Goal: Information Seeking & Learning: Learn about a topic

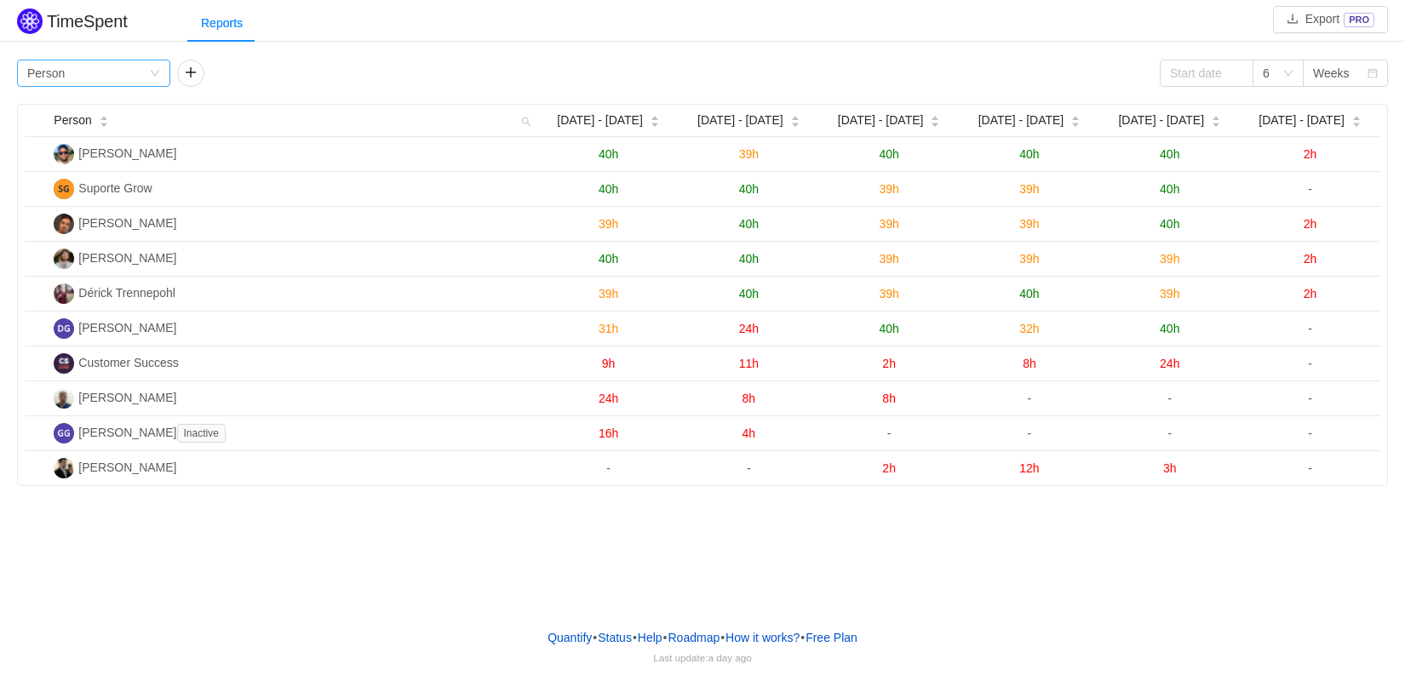
click at [155, 72] on icon "icon: down" at bounding box center [155, 73] width 10 height 10
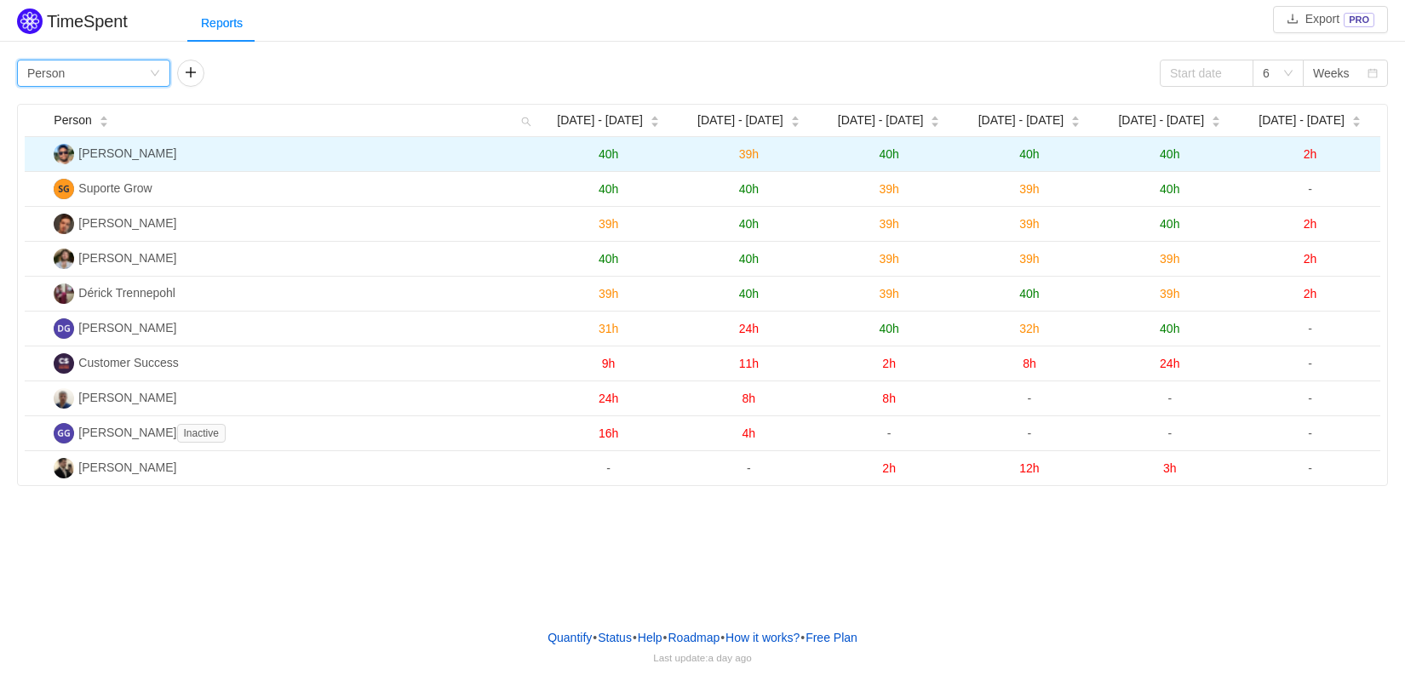
click at [1167, 155] on span "40h" at bounding box center [1170, 154] width 20 height 14
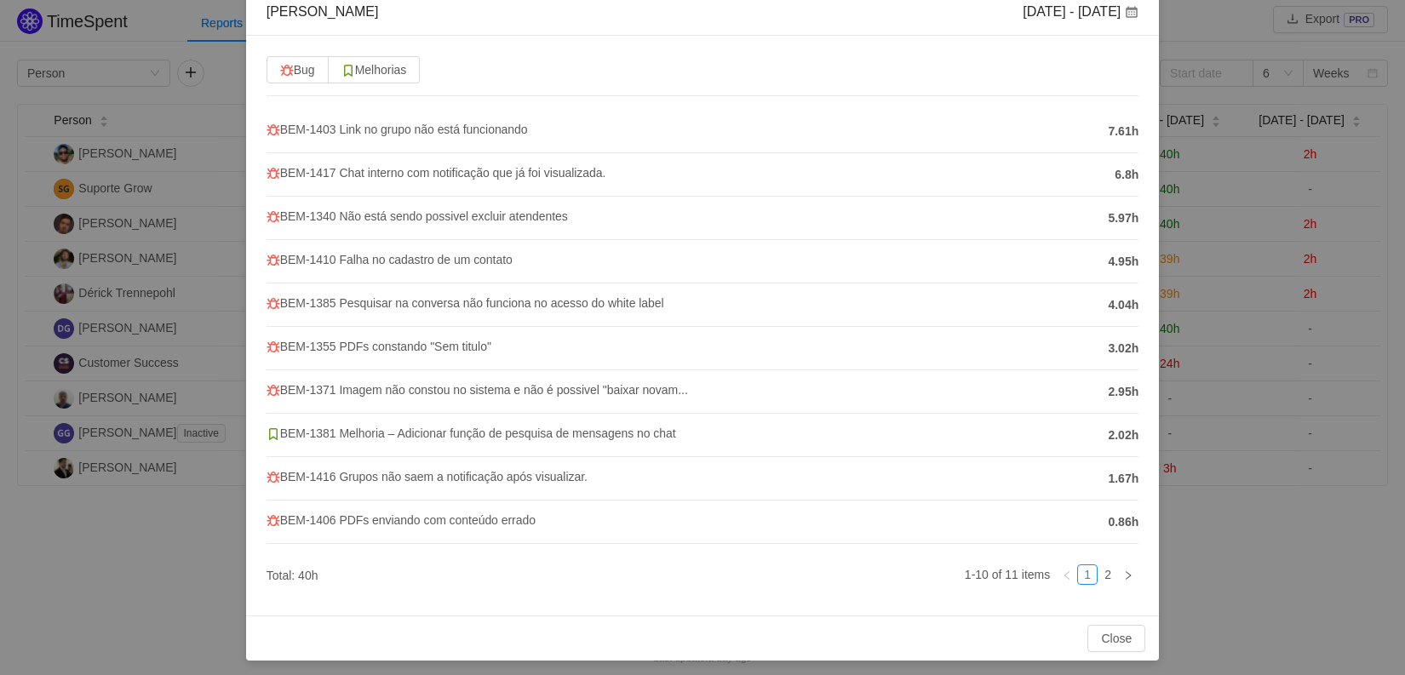
scroll to position [102, 0]
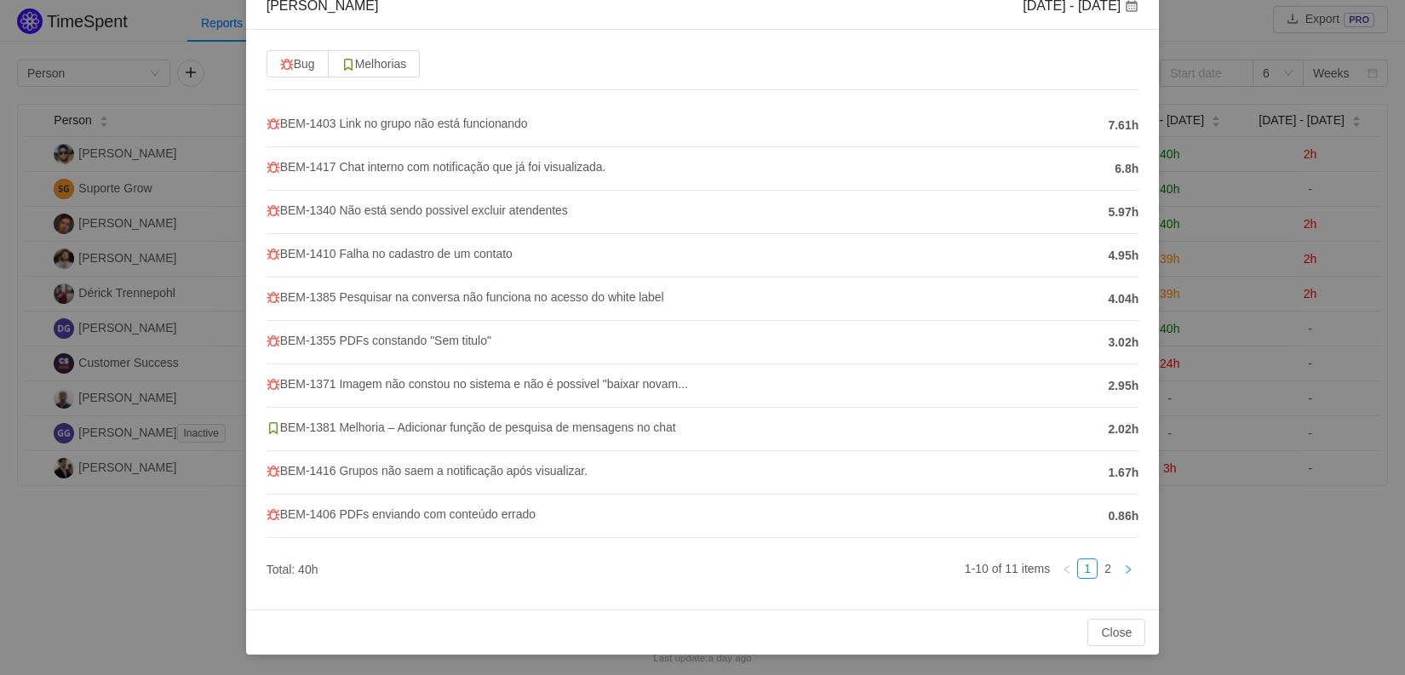
click at [1118, 571] on link at bounding box center [1128, 568] width 20 height 20
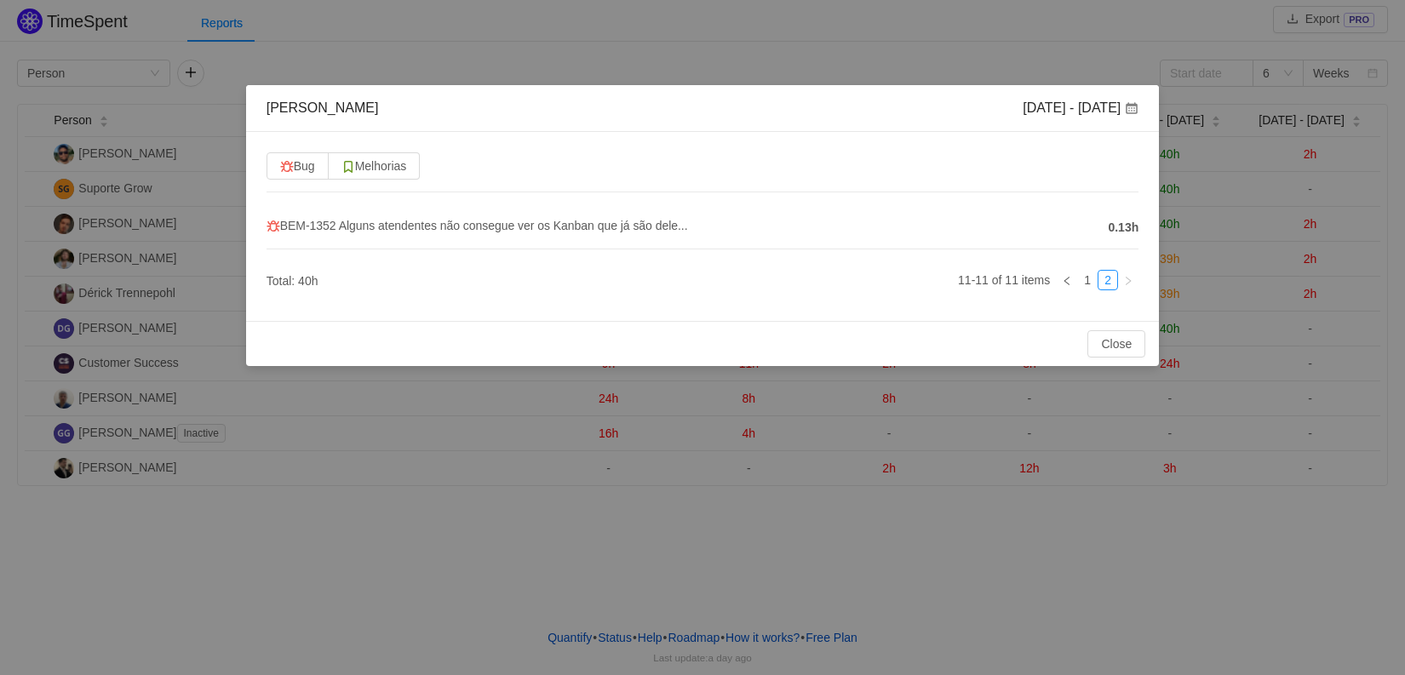
scroll to position [0, 0]
click at [1067, 280] on icon "icon: left" at bounding box center [1067, 281] width 10 height 10
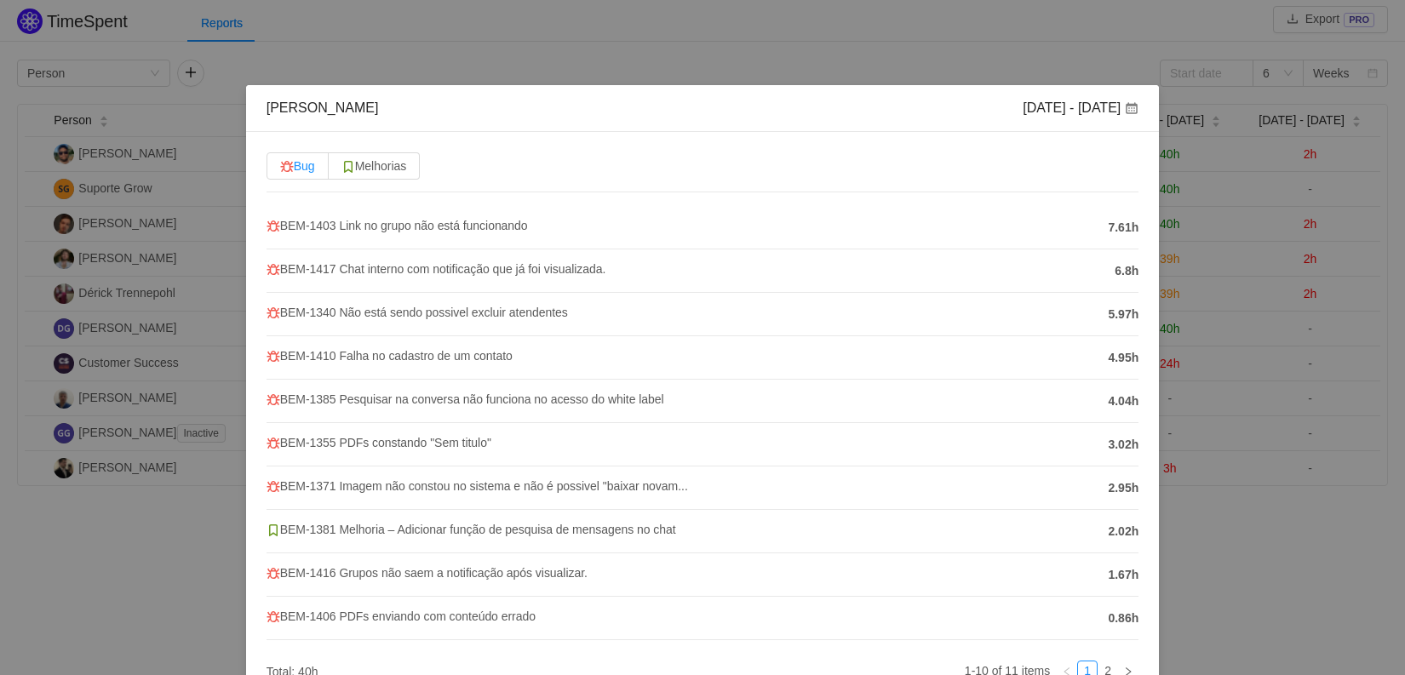
click at [300, 167] on span "Bug" at bounding box center [297, 166] width 35 height 14
click at [280, 170] on input "Bug" at bounding box center [280, 170] width 0 height 0
click at [300, 167] on span "Bug" at bounding box center [297, 166] width 35 height 14
click at [280, 170] on input "Bug" at bounding box center [280, 170] width 0 height 0
click at [407, 169] on span "Melhorias" at bounding box center [374, 166] width 66 height 14
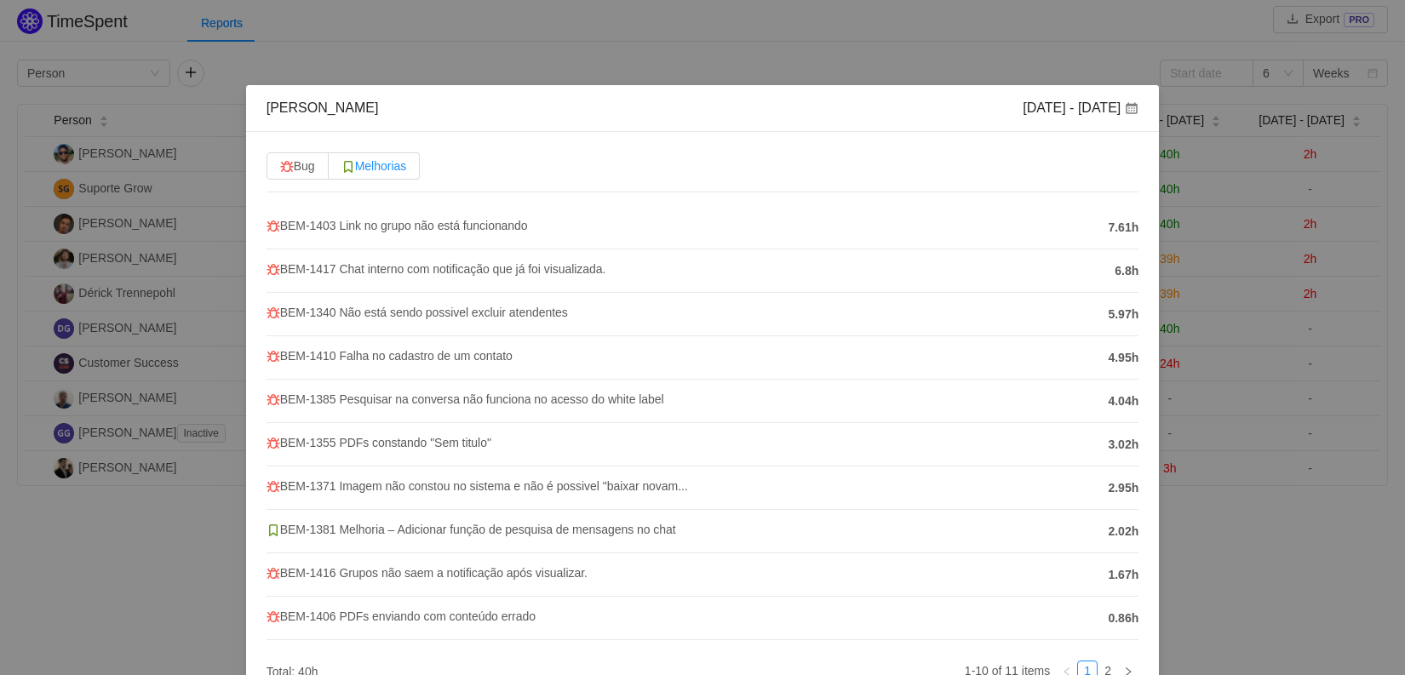
click at [341, 170] on input "Melhorias" at bounding box center [341, 170] width 0 height 0
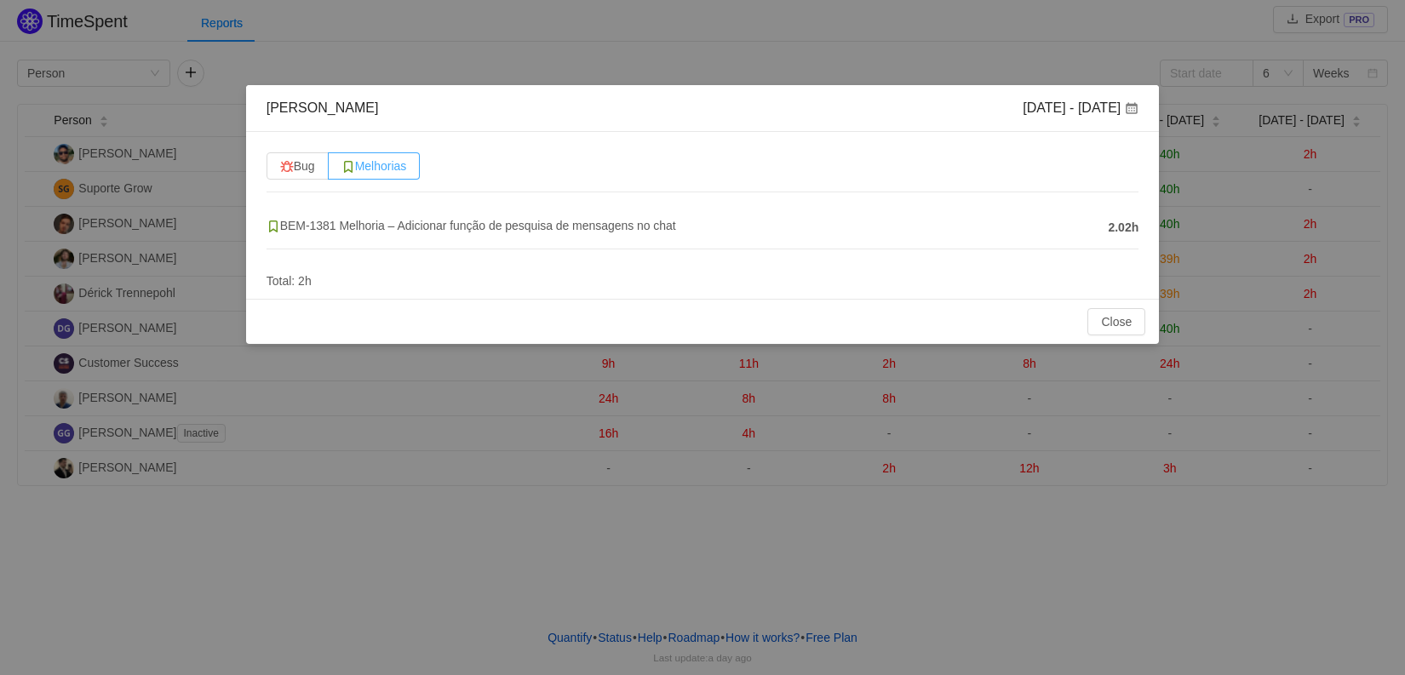
click at [407, 169] on span "Melhorias" at bounding box center [374, 166] width 66 height 14
click at [341, 170] on input "Melhorias" at bounding box center [341, 170] width 0 height 0
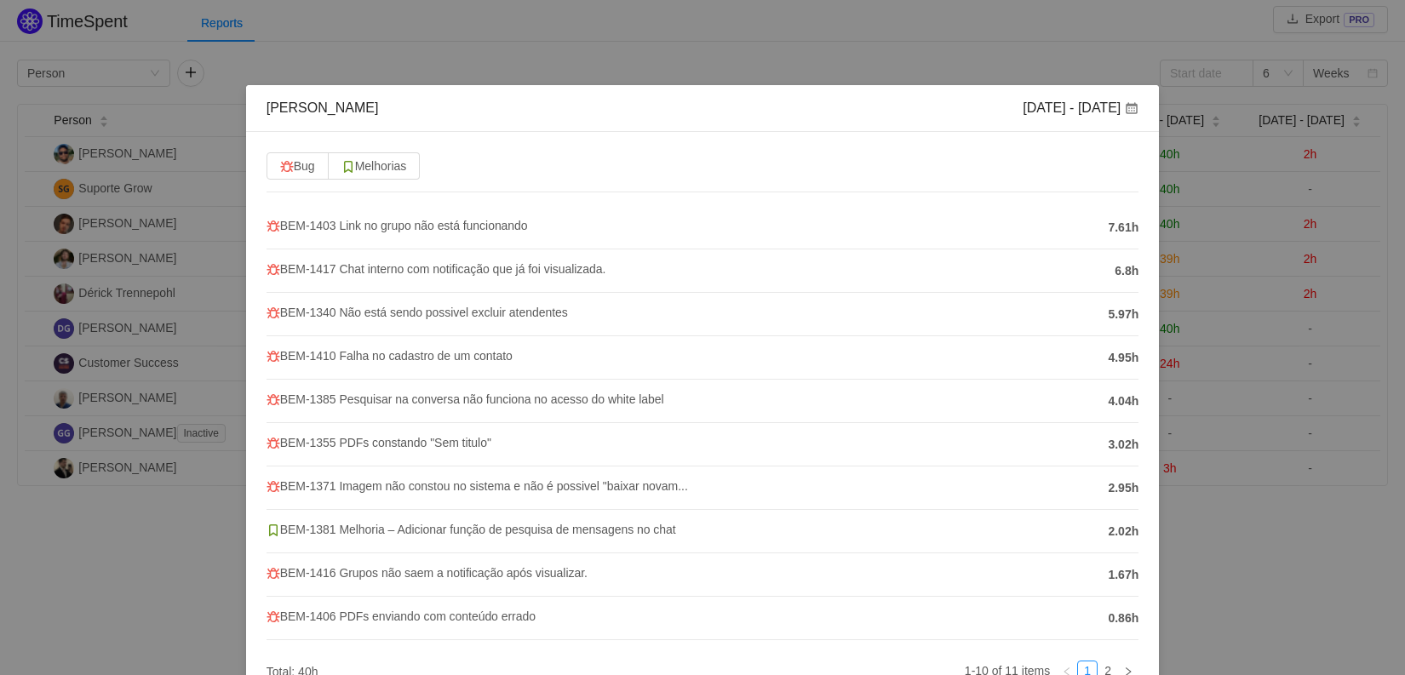
click at [816, 44] on div "[PERSON_NAME] [DATE] - [DATE] Bug Melhorias BEM-1403 Link no grupo não está fun…" at bounding box center [702, 337] width 1405 height 675
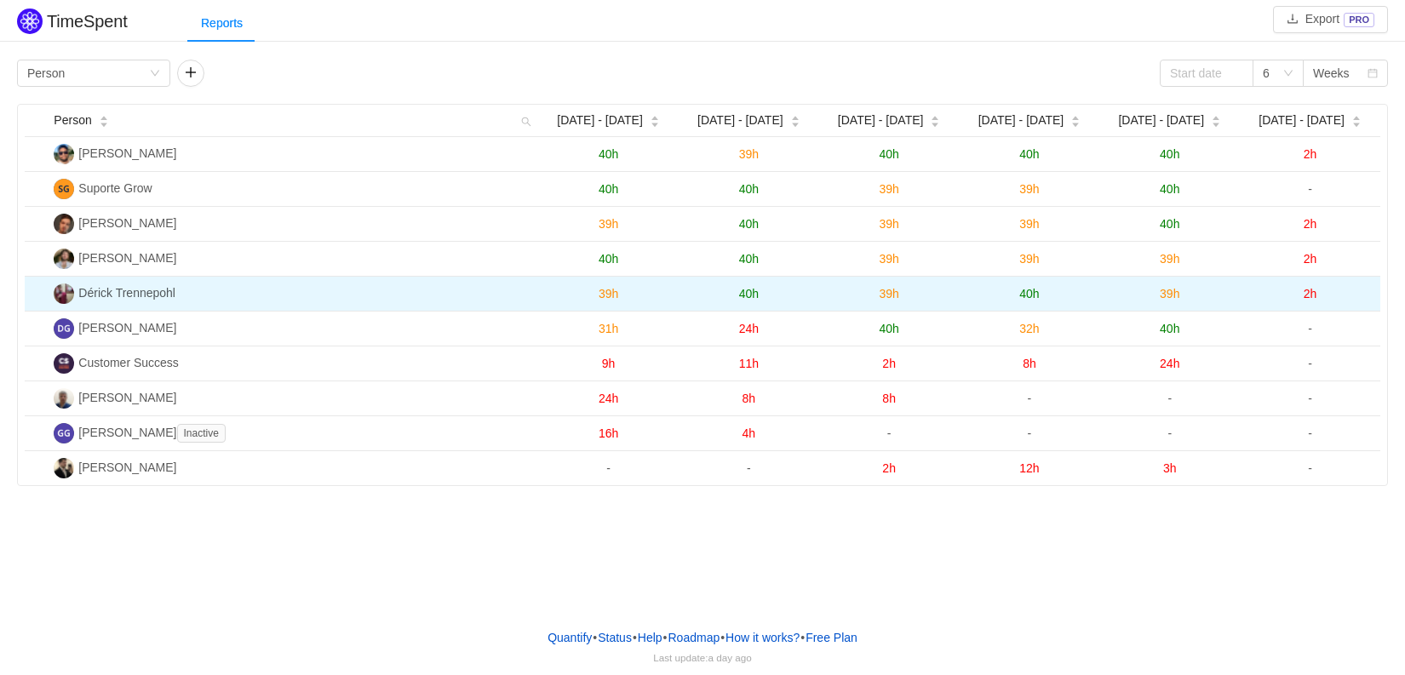
click at [1169, 295] on span "39h" at bounding box center [1170, 294] width 20 height 14
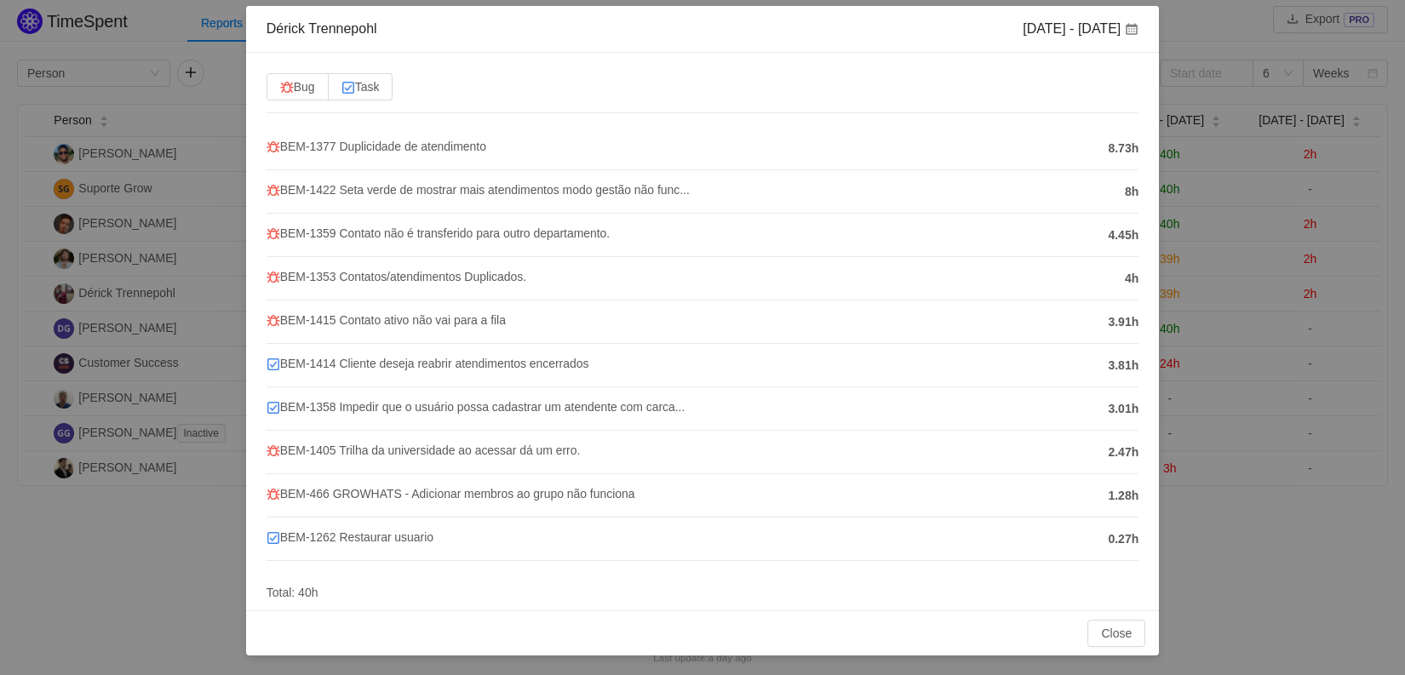
scroll to position [80, 0]
click at [1183, 35] on div "[PERSON_NAME] [DATE] - [DATE] Bug Task BEM-1377 Duplicidade de atendimento 8.73…" at bounding box center [702, 337] width 1405 height 675
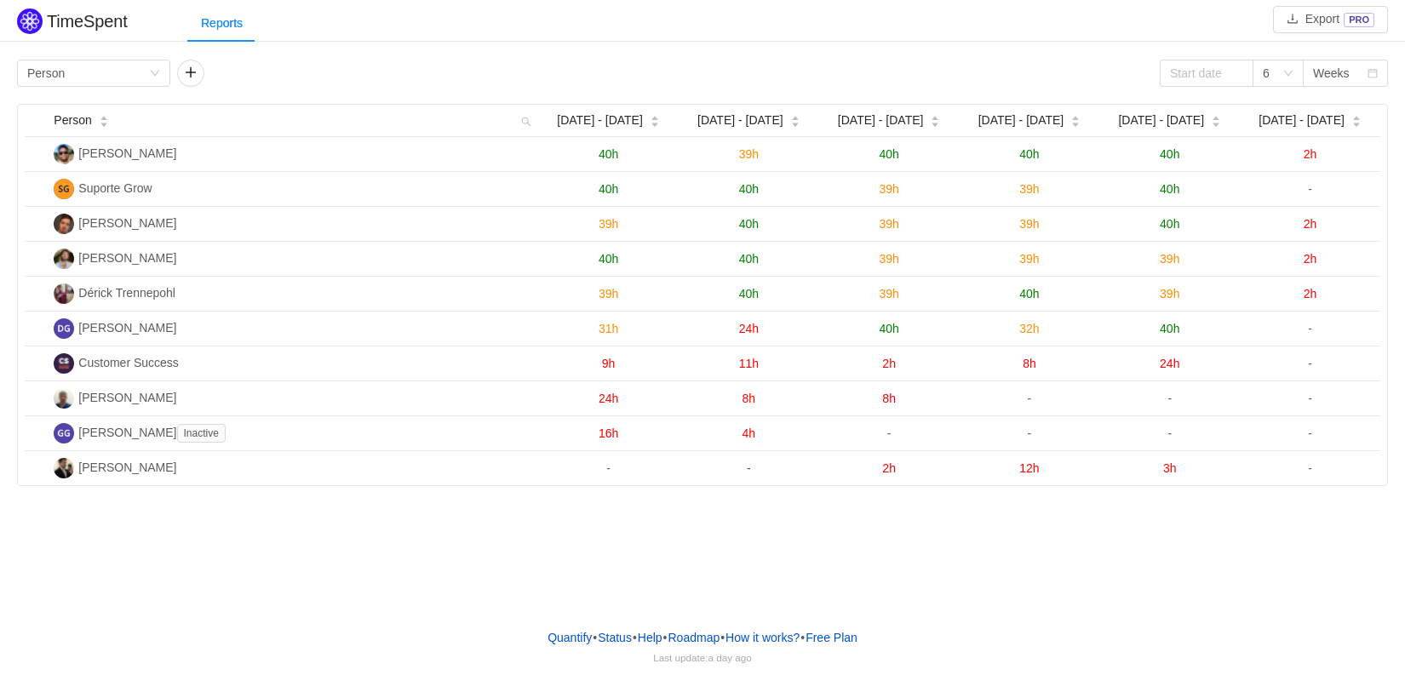
scroll to position [0, 0]
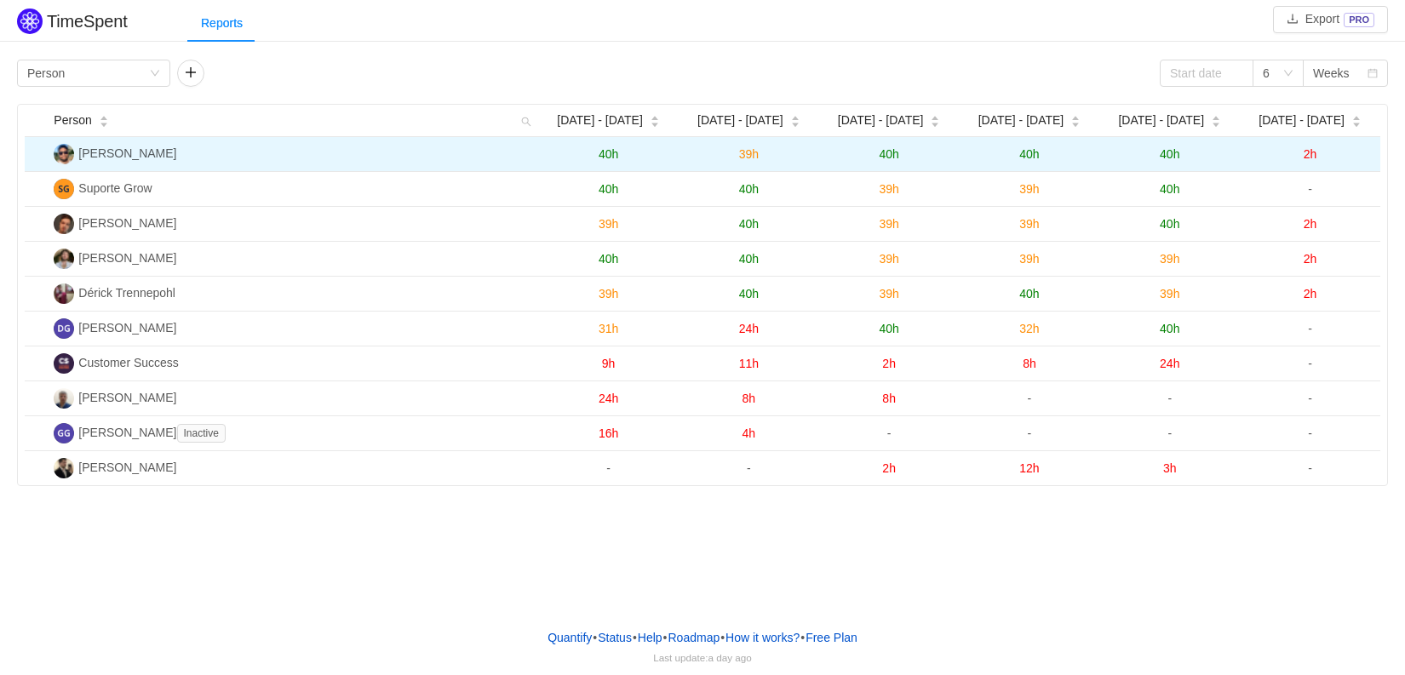
click at [1167, 160] on span "40h" at bounding box center [1170, 154] width 20 height 14
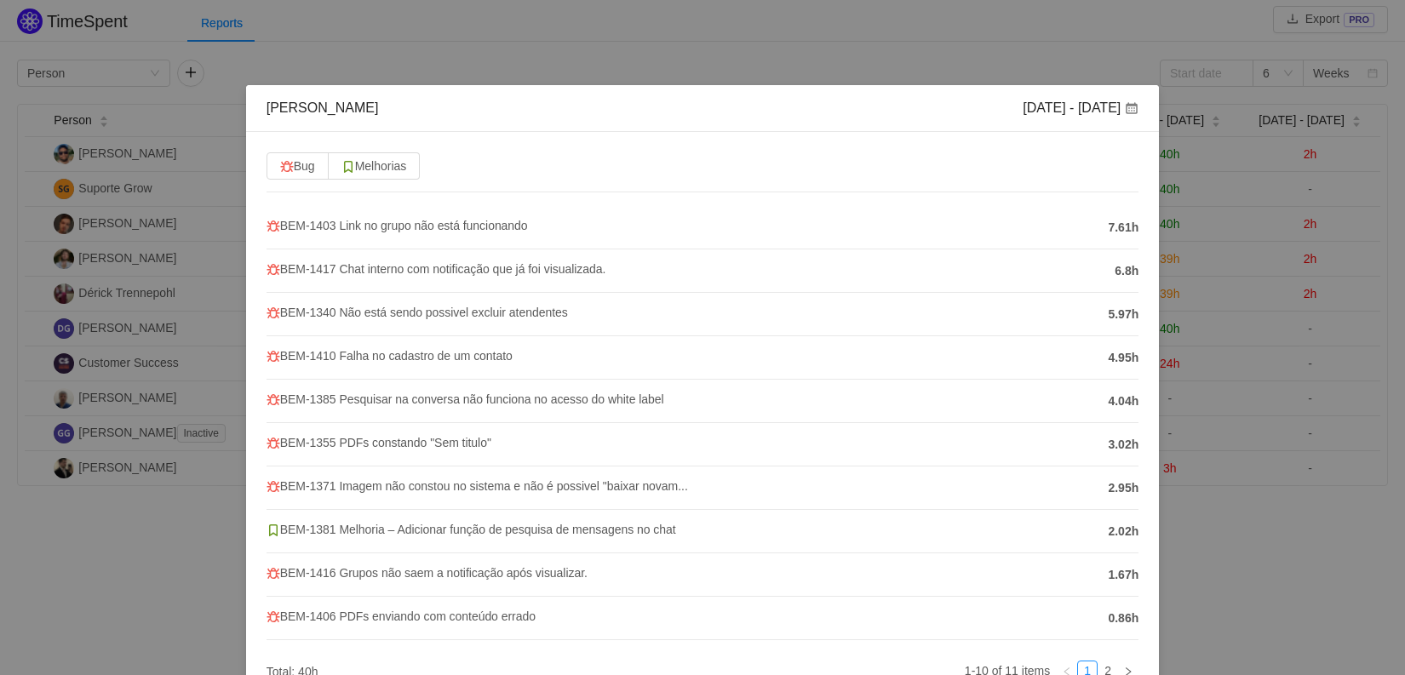
scroll to position [102, 0]
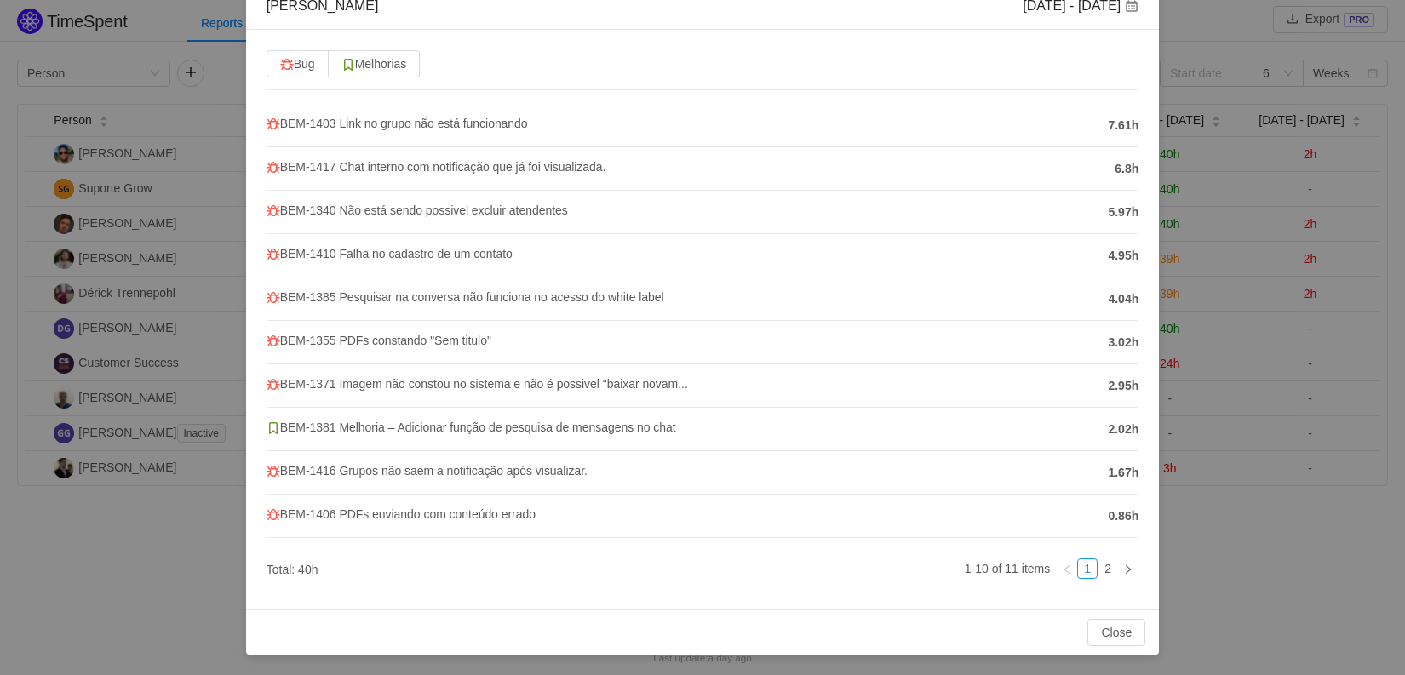
click at [1231, 506] on div "[PERSON_NAME] [DATE] - [DATE] Bug Melhorias BEM-1403 Link no grupo não está fun…" at bounding box center [702, 337] width 1405 height 675
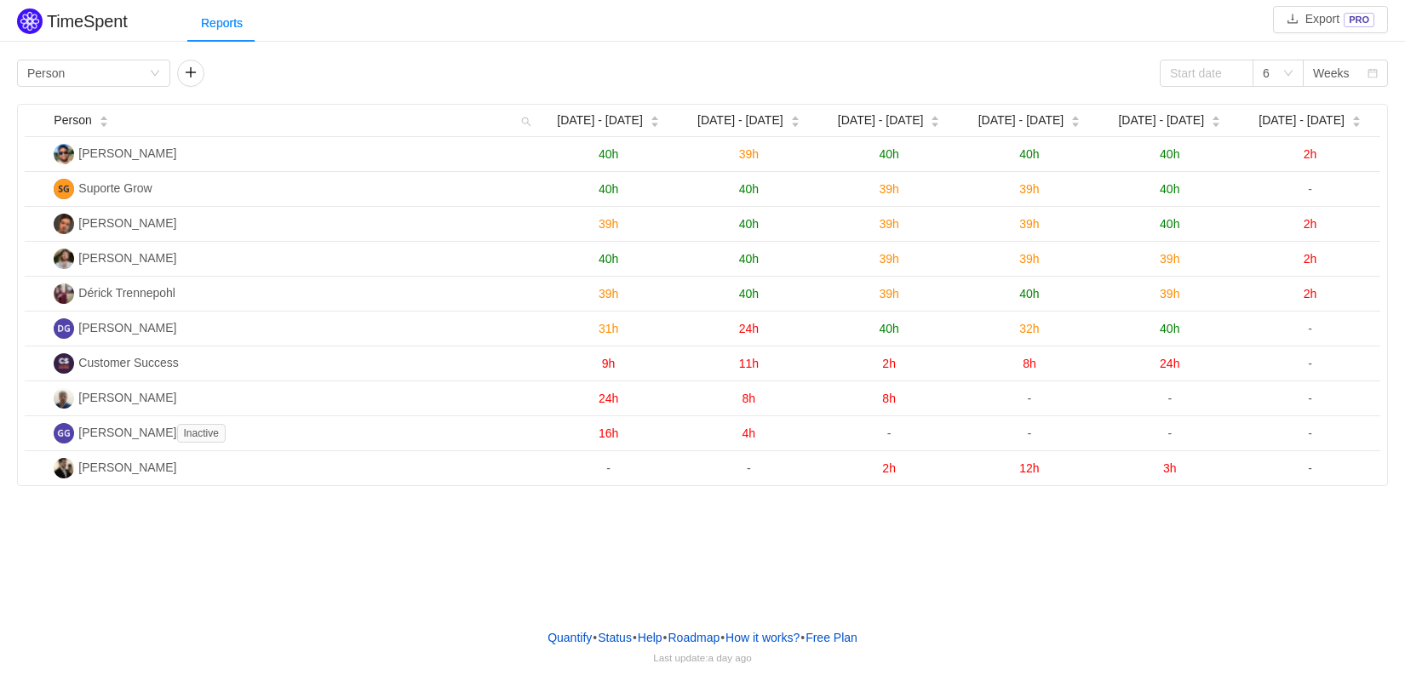
scroll to position [17, 0]
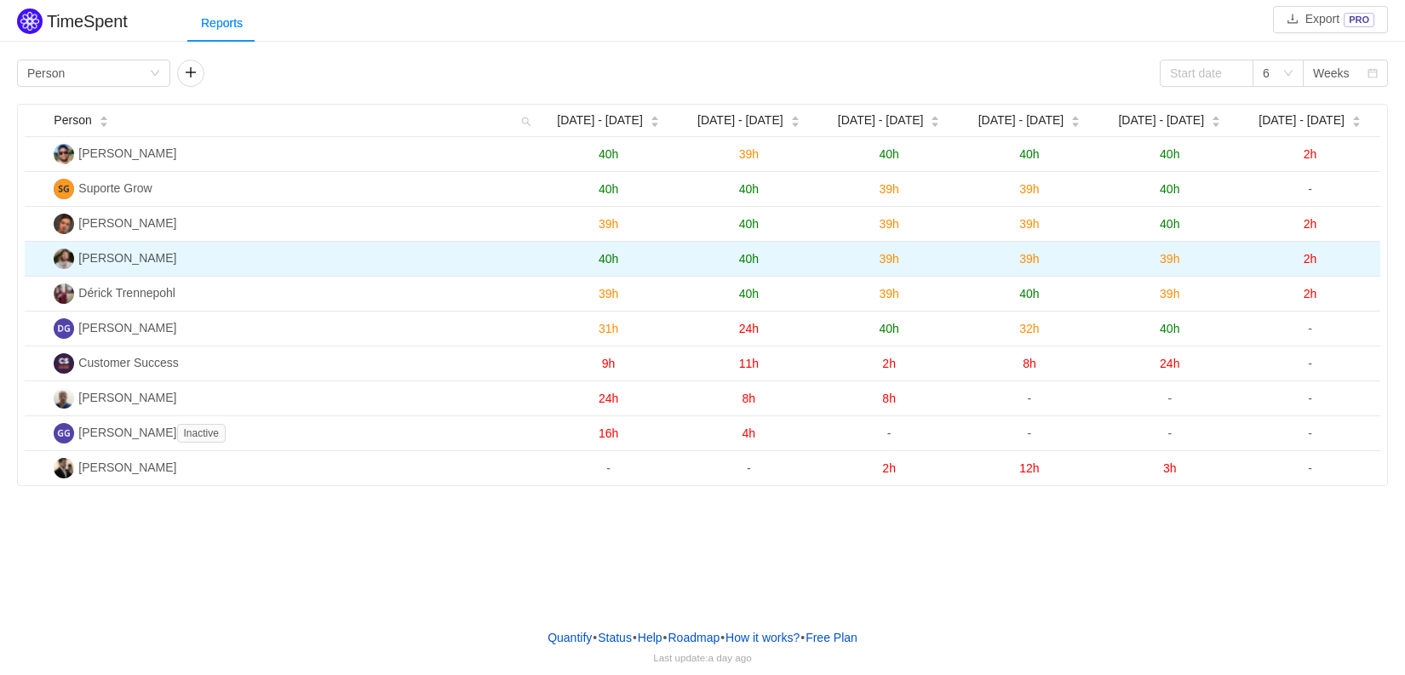
click at [1171, 259] on span "39h" at bounding box center [1170, 259] width 20 height 14
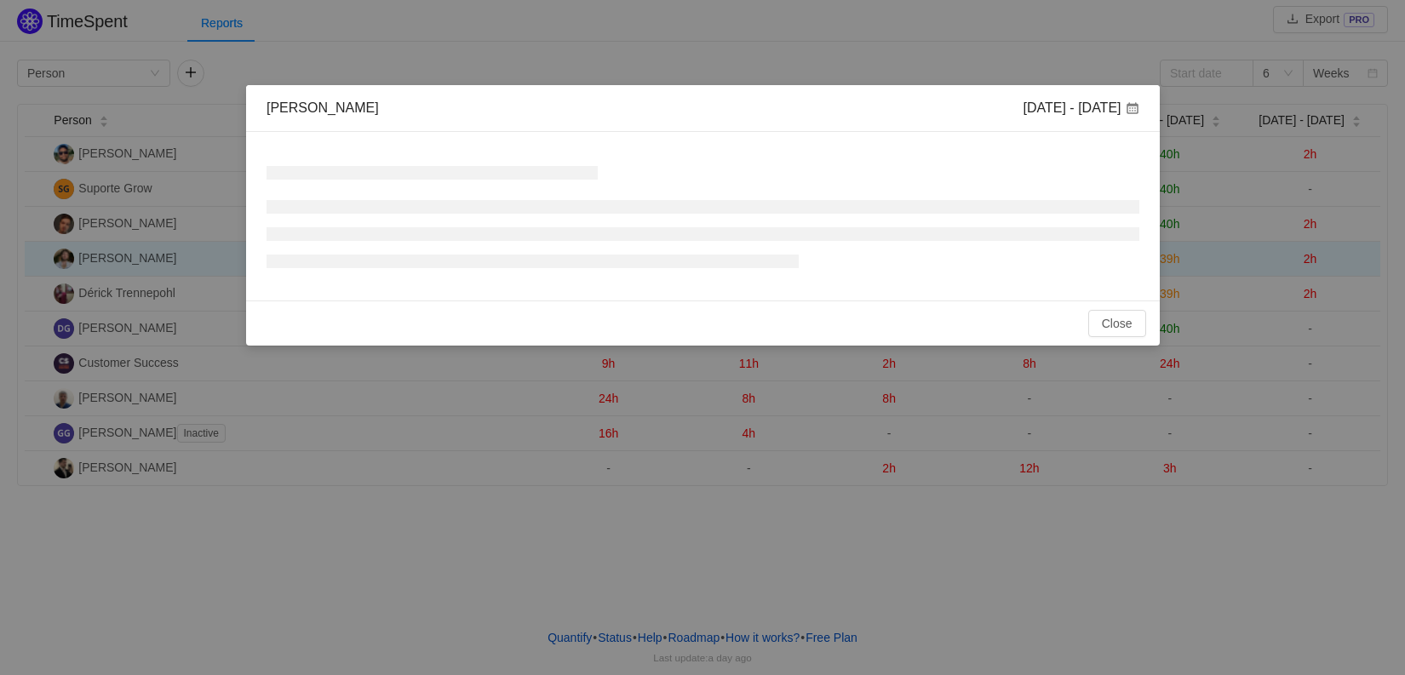
scroll to position [0, 0]
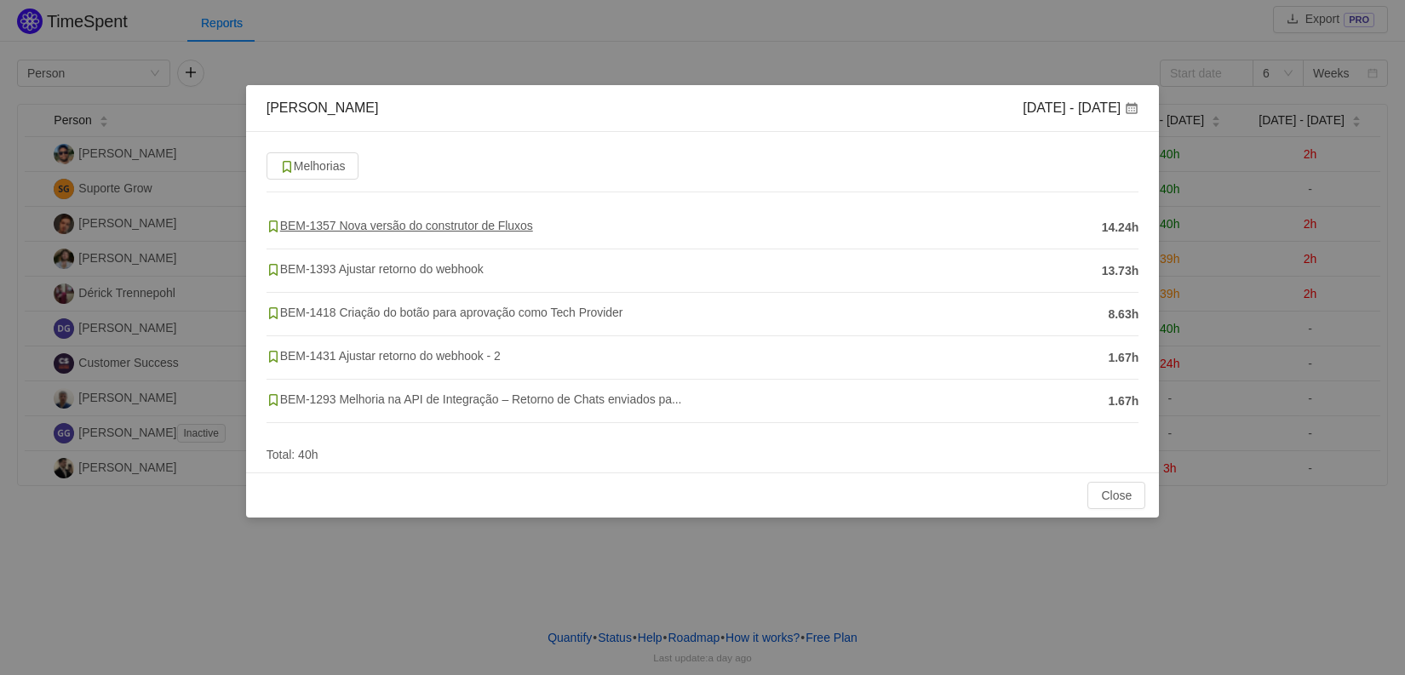
click at [284, 226] on span "BEM-1357 Nova versão do construtor de Fluxos" at bounding box center [399, 226] width 266 height 14
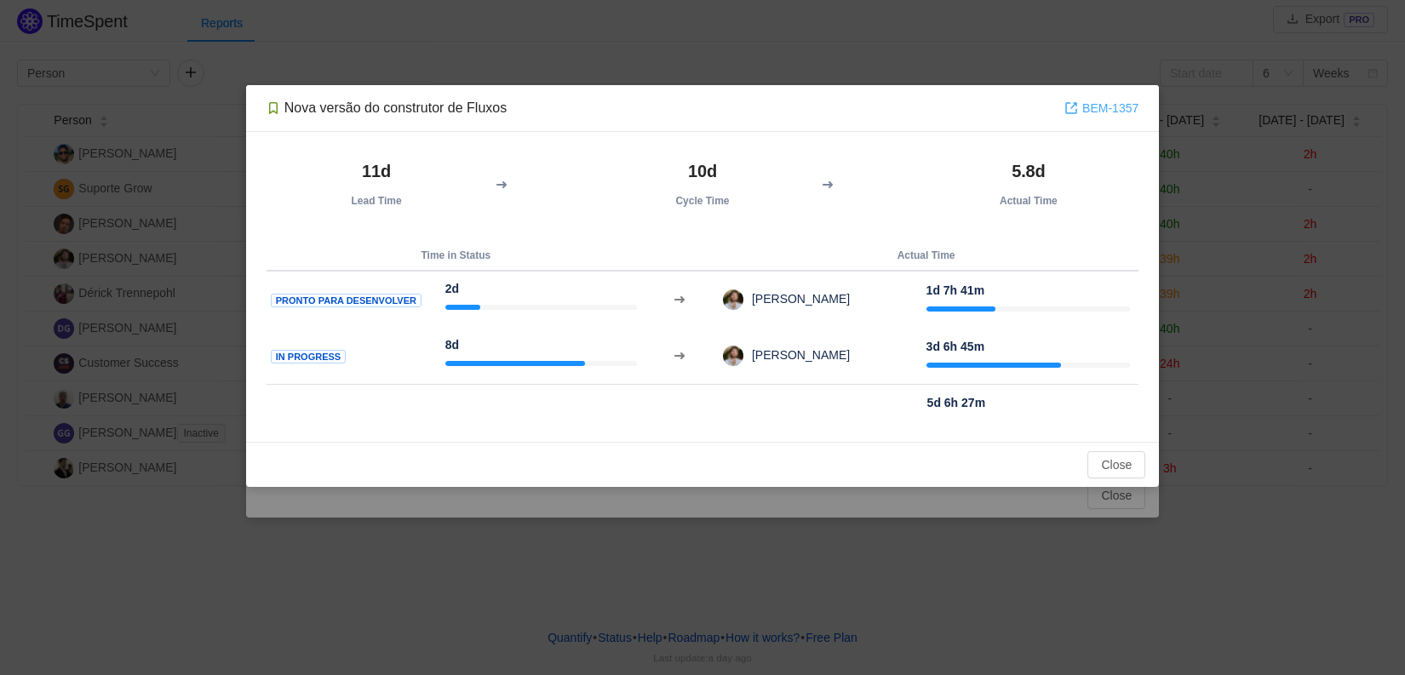
click at [1098, 106] on link "BEM-1357" at bounding box center [1101, 108] width 74 height 19
click at [1127, 468] on button "Close" at bounding box center [1116, 464] width 58 height 27
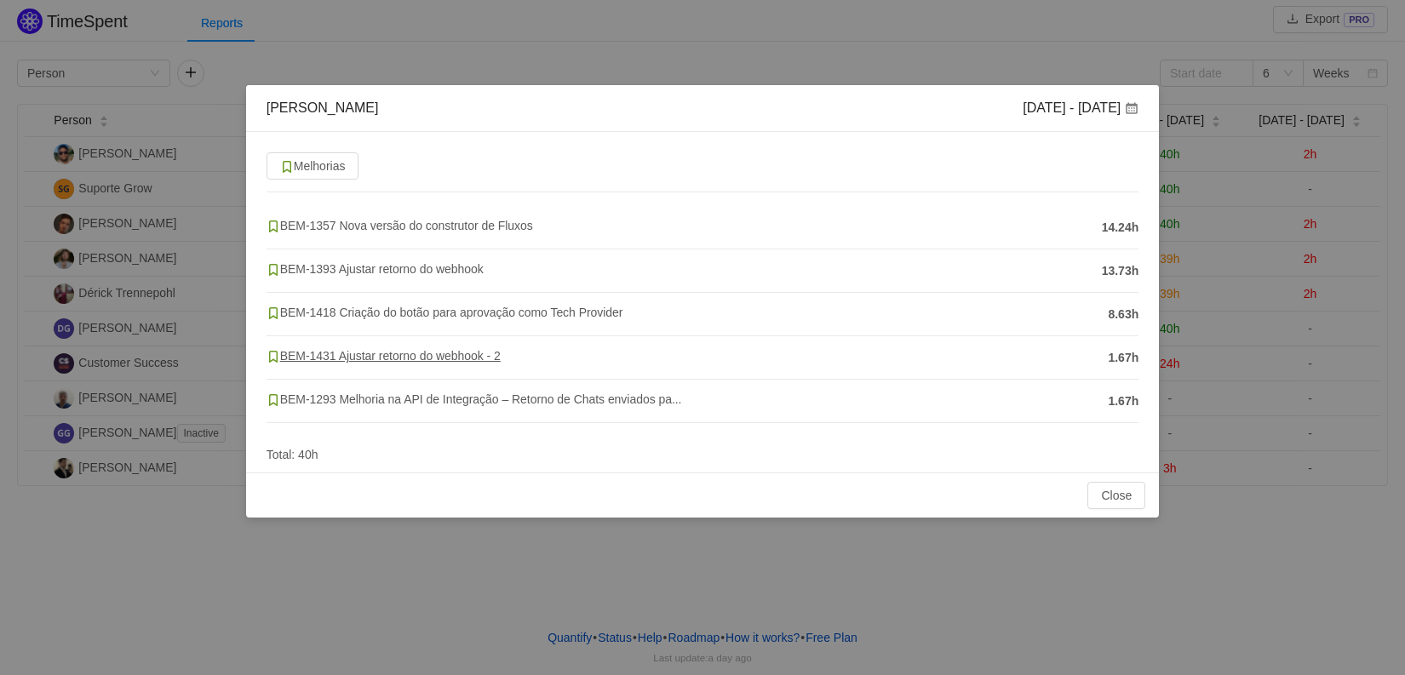
click at [331, 361] on span "BEM-1431 Ajustar retorno do webhook - 2" at bounding box center [383, 356] width 234 height 14
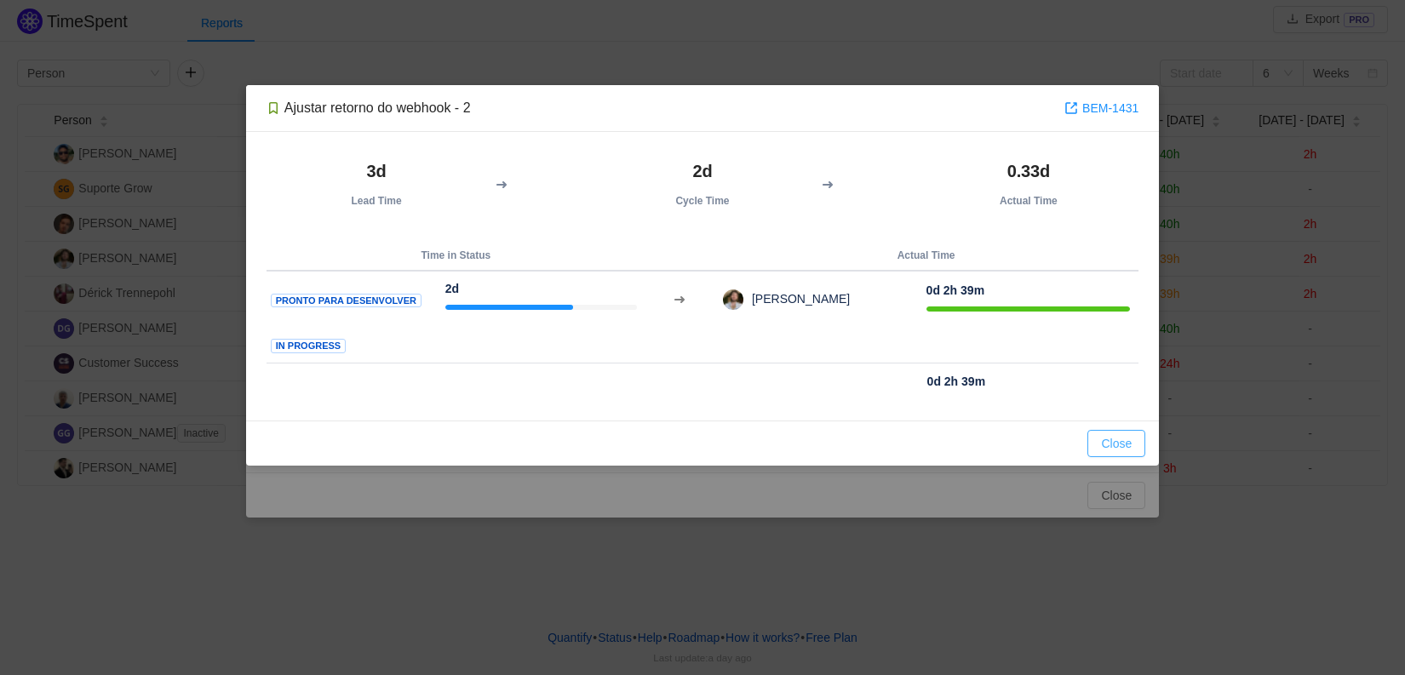
click at [1129, 433] on button "Close" at bounding box center [1116, 443] width 58 height 27
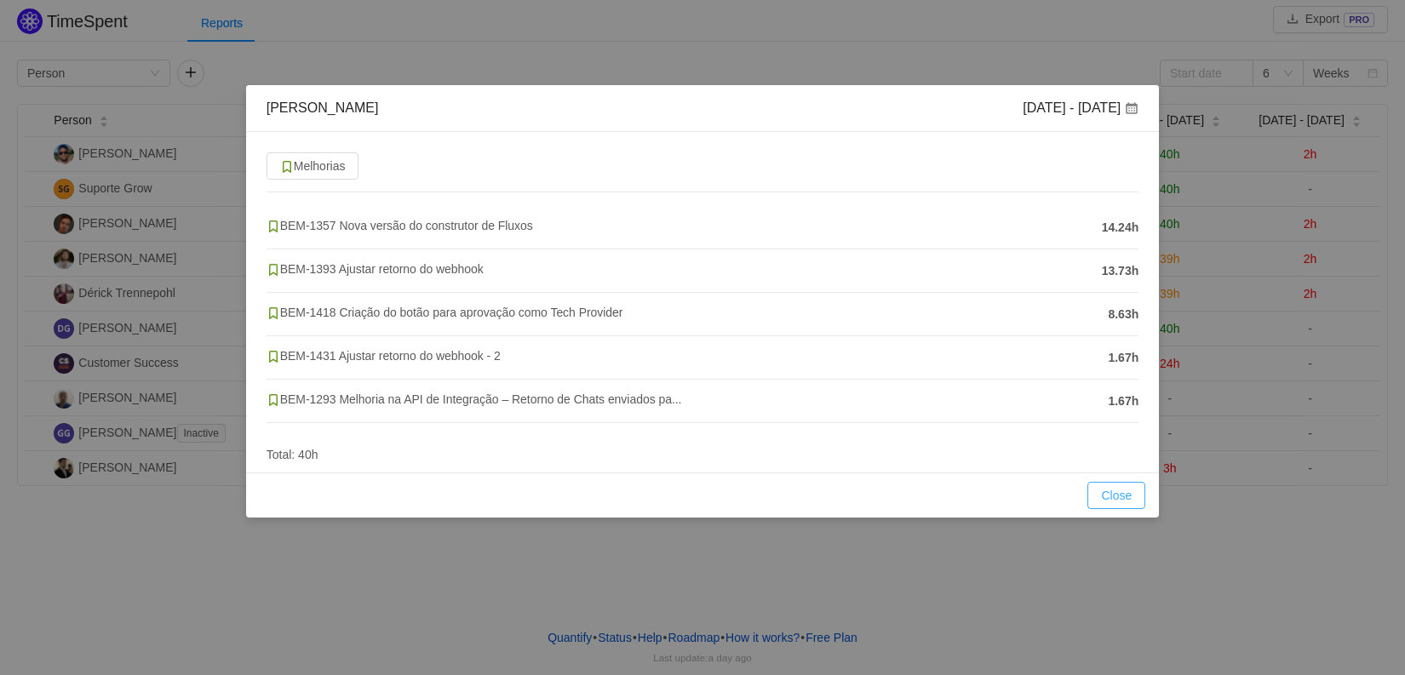
click at [1127, 504] on button "Close" at bounding box center [1116, 495] width 58 height 27
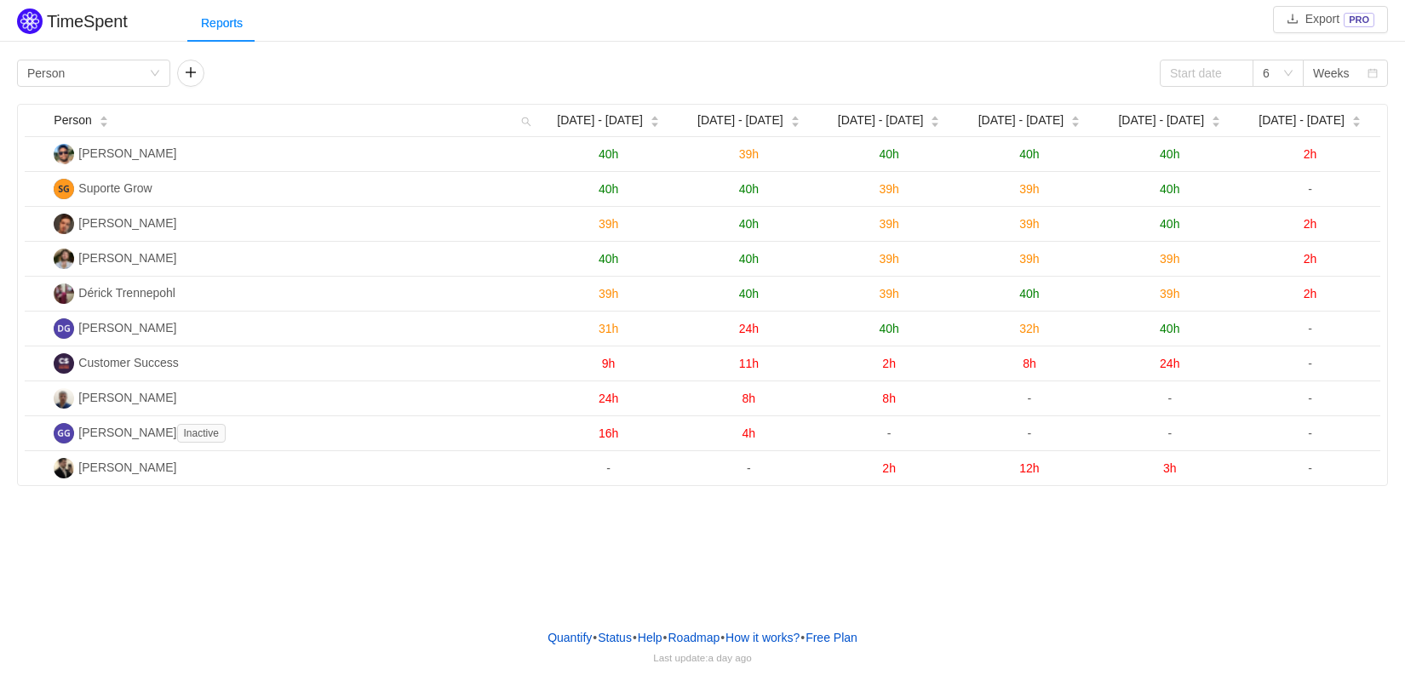
click at [421, 33] on div "Reports" at bounding box center [795, 23] width 1217 height 38
click at [106, 24] on h2 "TimeSpent" at bounding box center [87, 21] width 81 height 19
click at [187, 70] on button "button" at bounding box center [190, 73] width 27 height 27
click at [311, 73] on icon "icon: down" at bounding box center [315, 73] width 10 height 10
click at [110, 77] on div "Group by Person" at bounding box center [88, 73] width 122 height 26
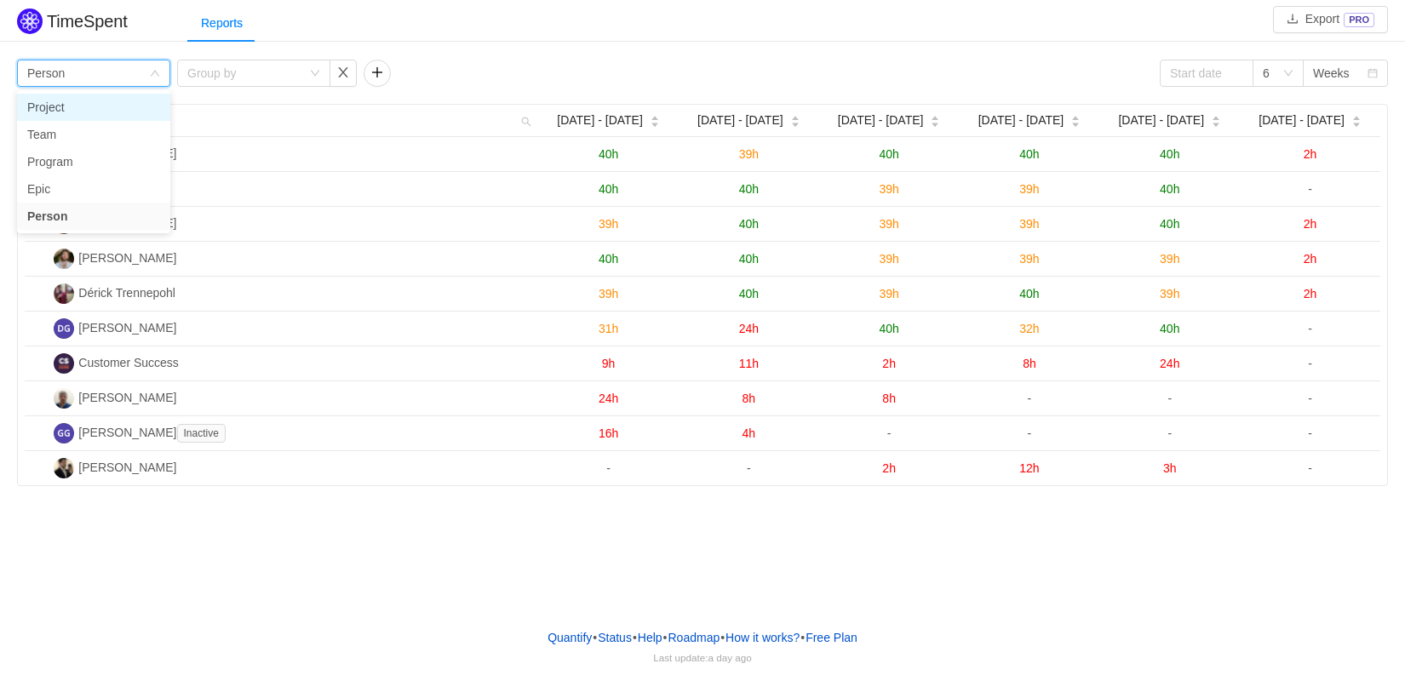
click at [118, 109] on li "Project" at bounding box center [93, 107] width 153 height 27
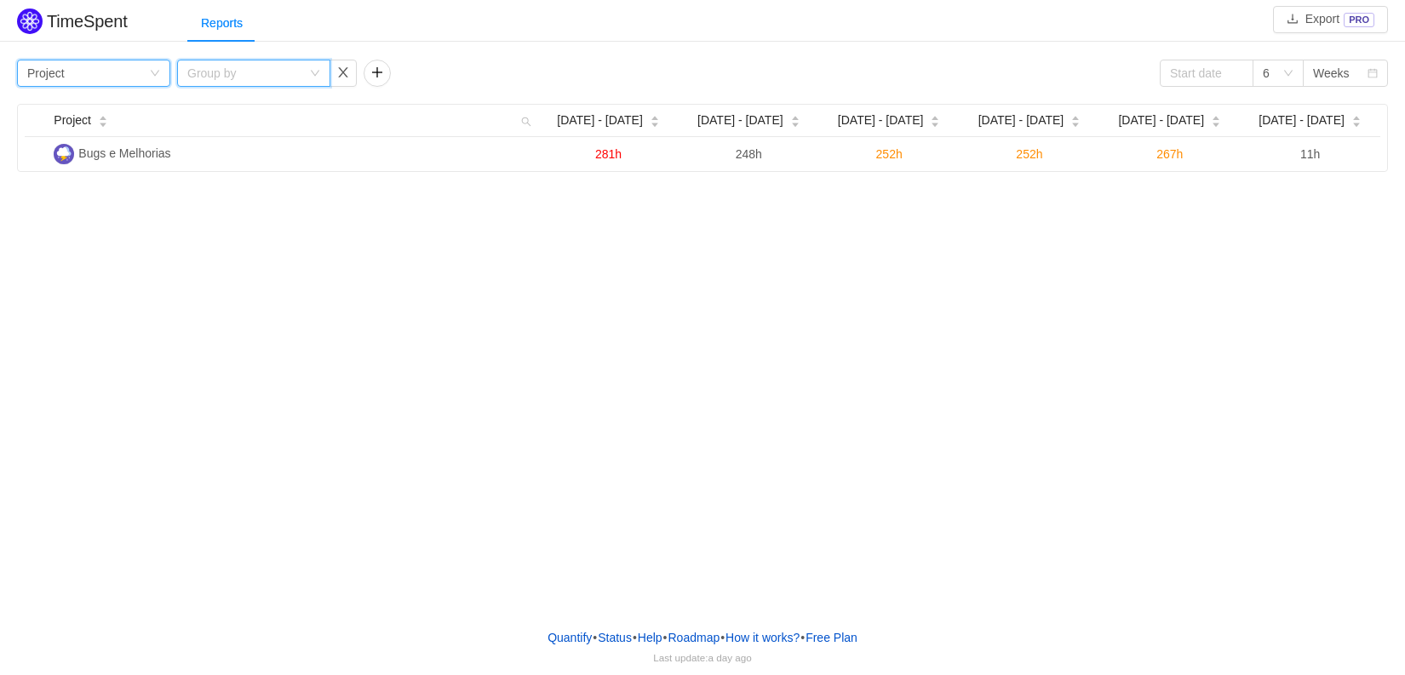
click at [319, 68] on icon "icon: down" at bounding box center [315, 73] width 10 height 10
click at [234, 163] on li "Program" at bounding box center [253, 161] width 153 height 27
click at [300, 66] on div "Group by Program" at bounding box center [248, 73] width 122 height 26
click at [235, 211] on li "Person" at bounding box center [253, 216] width 153 height 27
click at [141, 70] on div "Group by Project" at bounding box center [88, 73] width 122 height 26
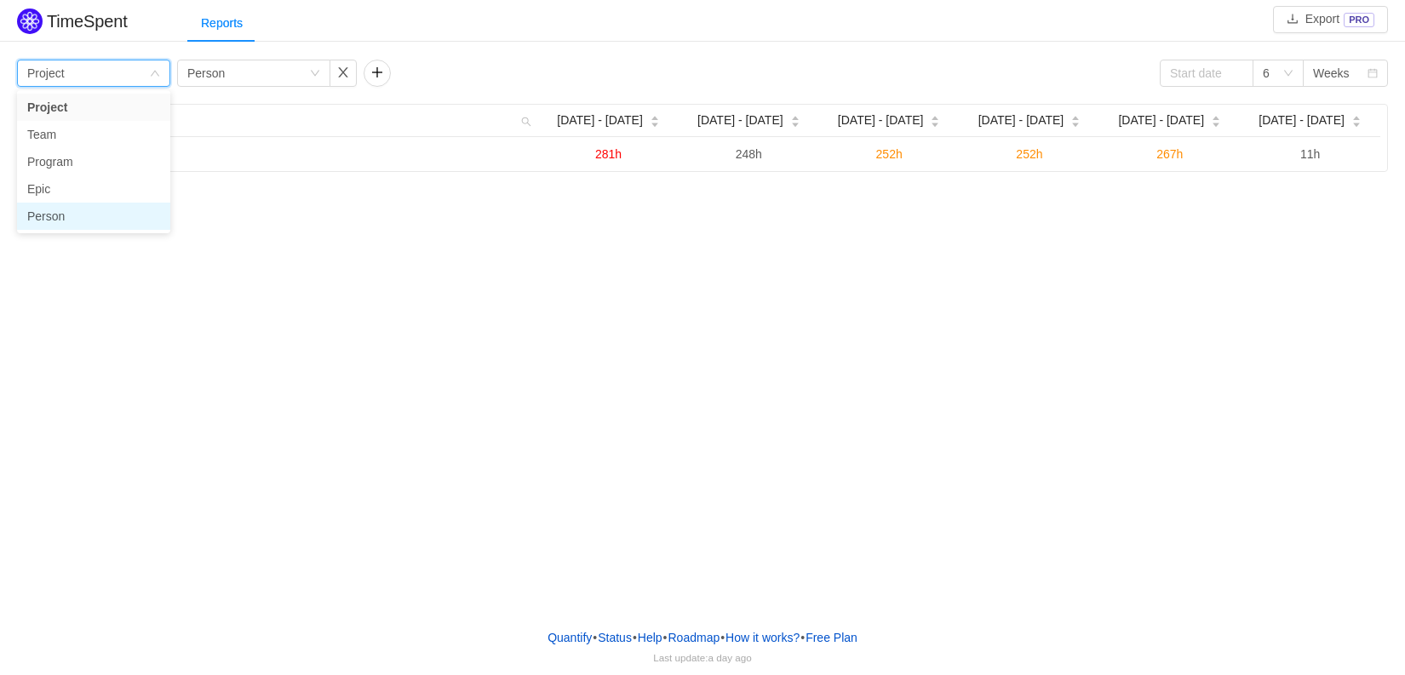
click at [76, 216] on li "Person" at bounding box center [93, 216] width 153 height 27
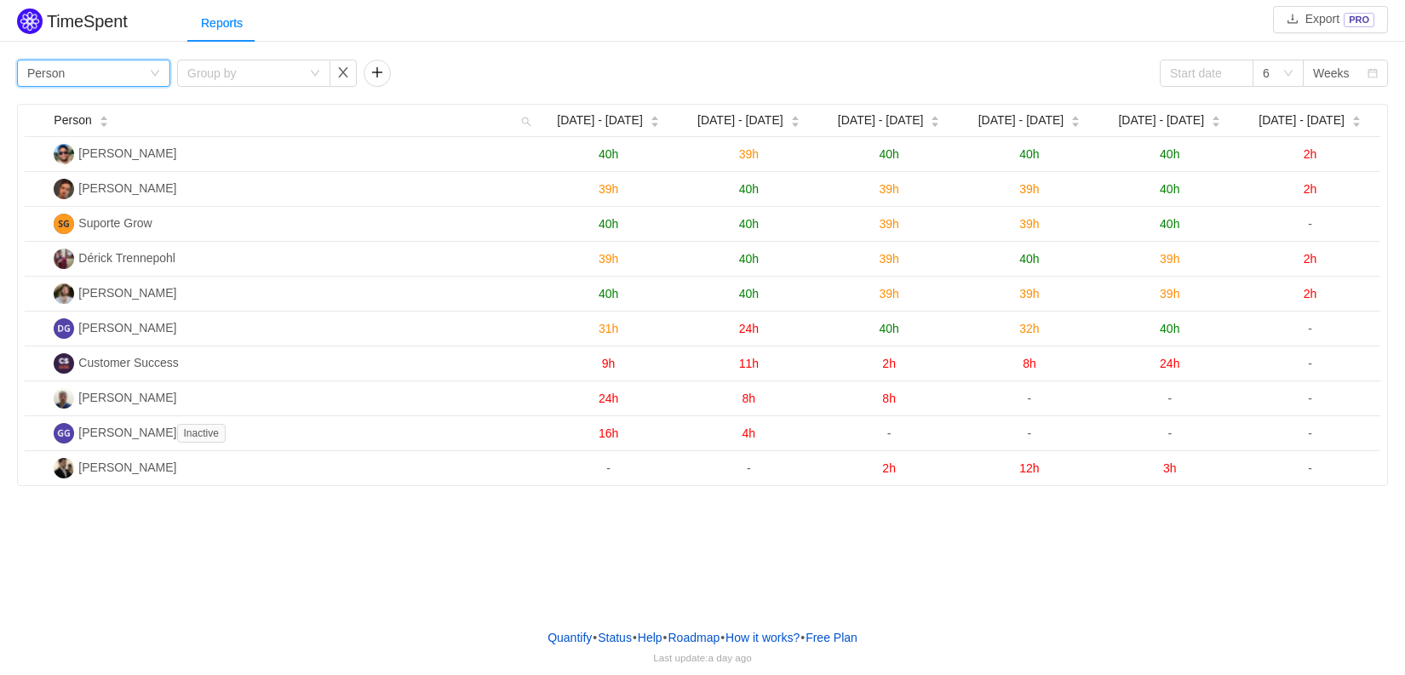
click at [1169, 255] on span "39h" at bounding box center [1170, 259] width 20 height 14
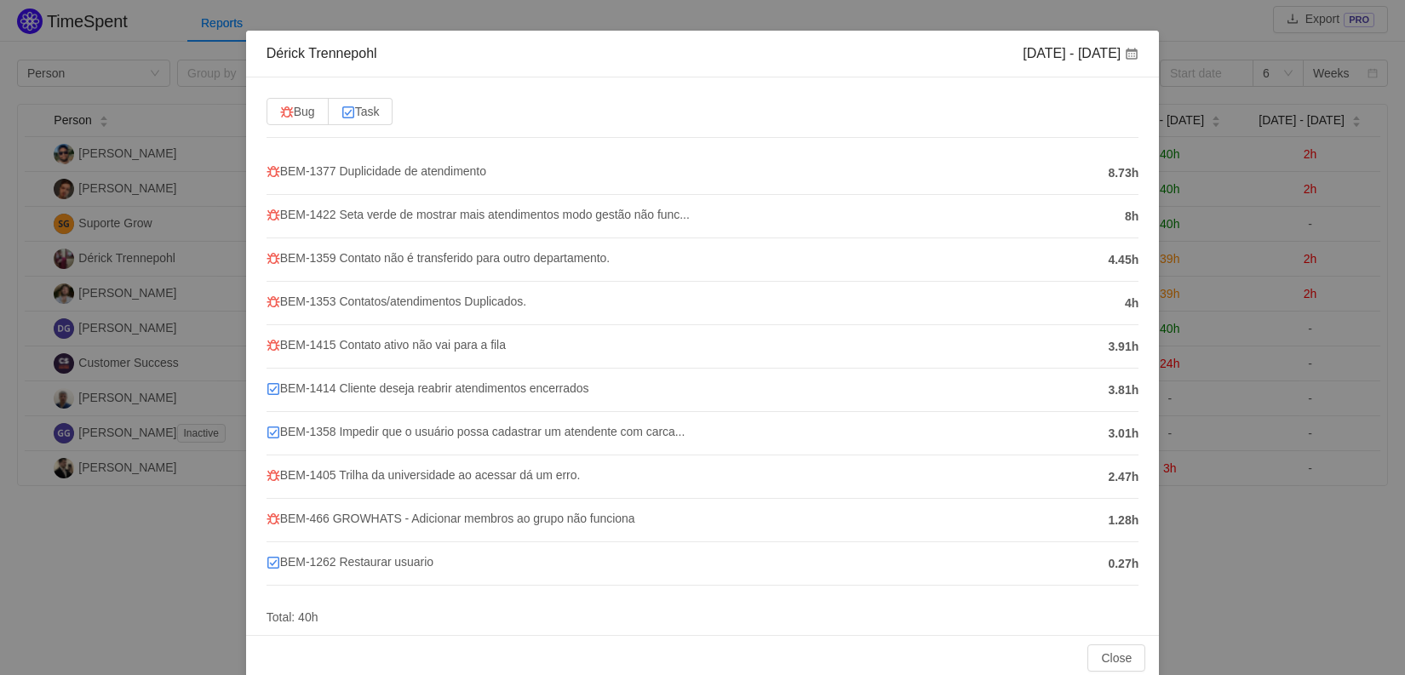
scroll to position [80, 0]
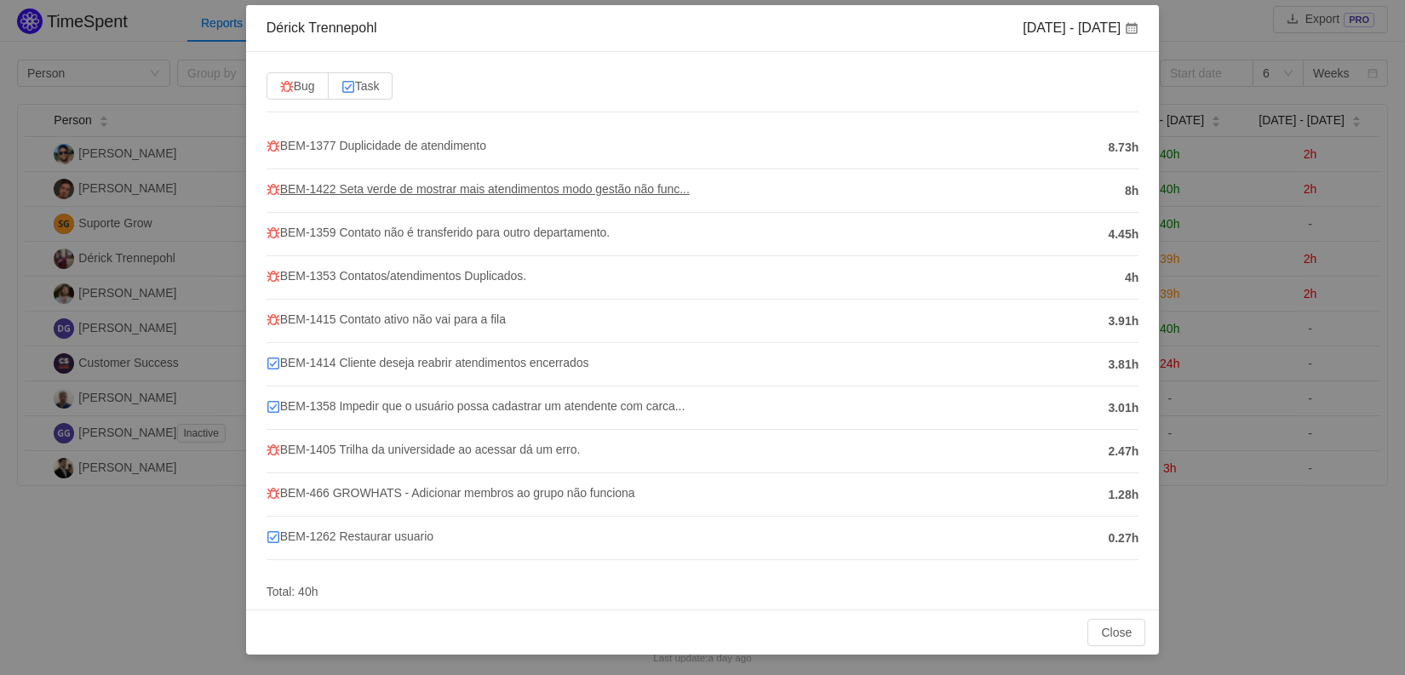
click at [305, 192] on span "BEM-1422 Seta verde de mostrar mais atendimentos modo gestão não func..." at bounding box center [477, 189] width 423 height 14
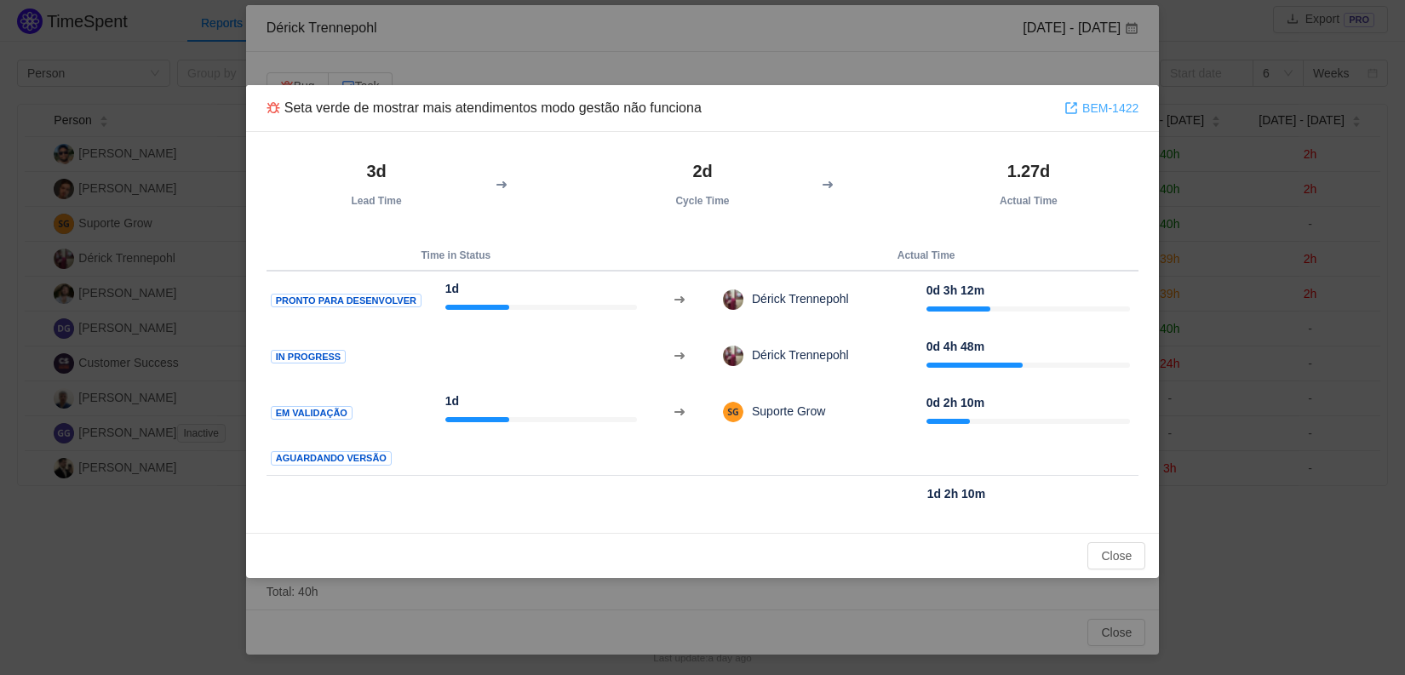
click at [1078, 114] on span at bounding box center [1071, 108] width 14 height 14
click at [1113, 550] on button "Close" at bounding box center [1116, 555] width 58 height 27
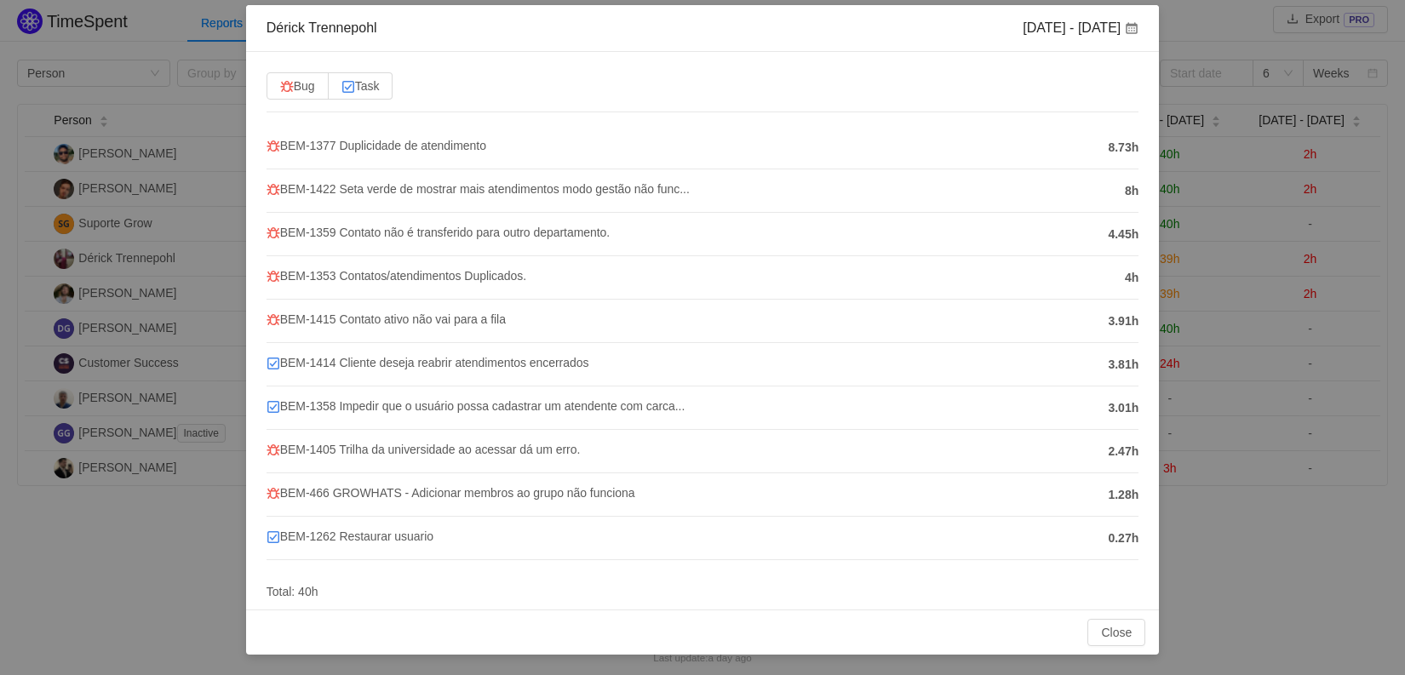
click at [1162, 15] on div "[PERSON_NAME] [DATE] - [DATE] Bug Task BEM-1377 Duplicidade de atendimento 8.73…" at bounding box center [702, 337] width 1405 height 675
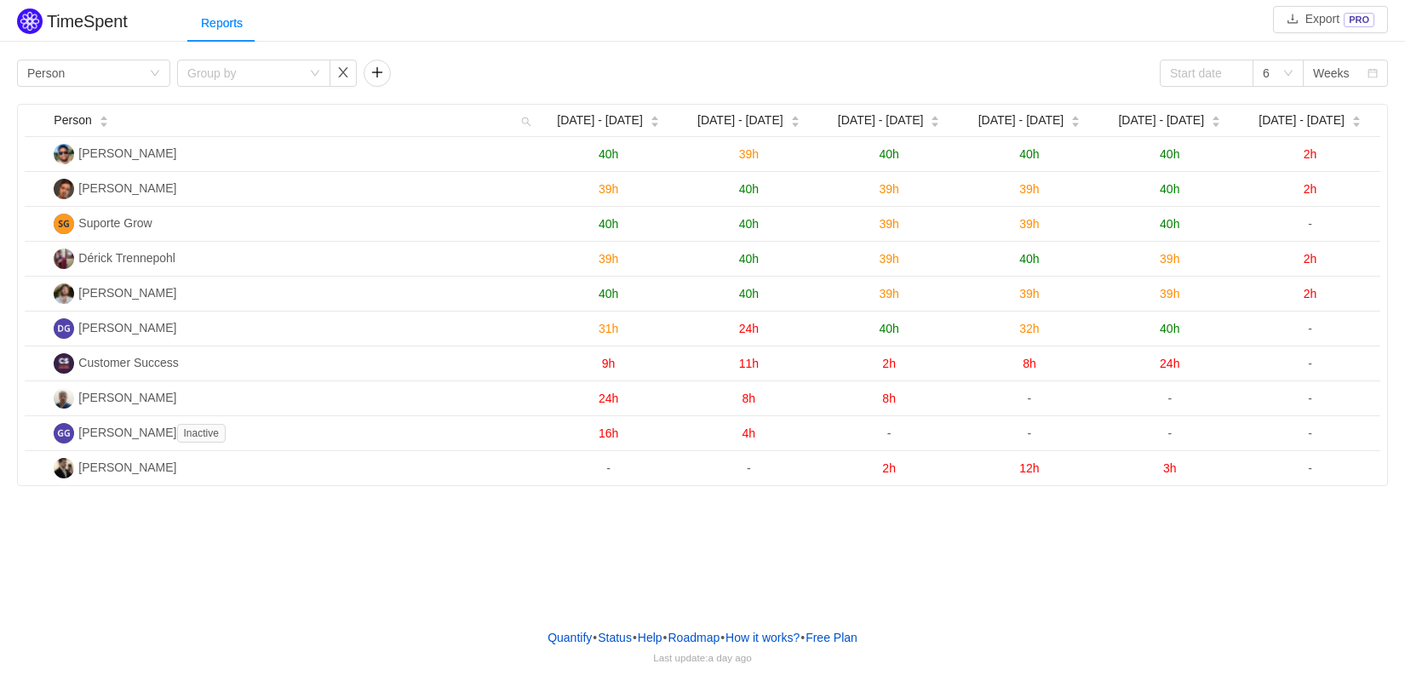
scroll to position [0, 0]
